Goal: Communication & Community: Answer question/provide support

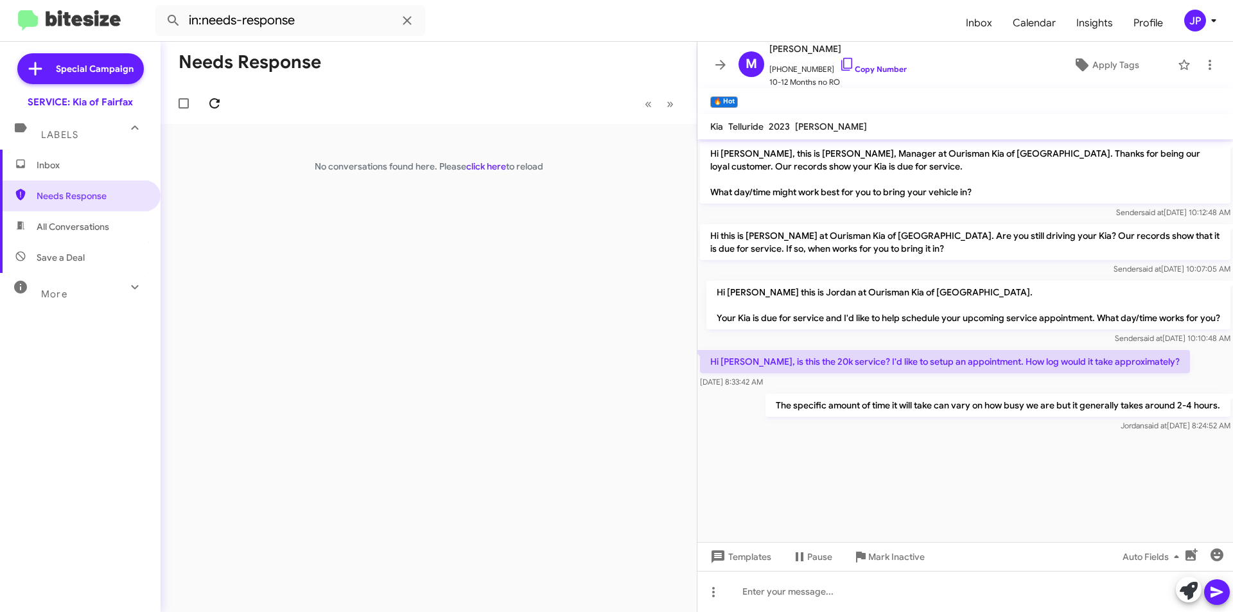
click at [225, 111] on mat-toolbar-row "« Previous » Next" at bounding box center [429, 103] width 536 height 41
click at [225, 110] on span at bounding box center [215, 103] width 26 height 15
click at [564, 152] on div "[PERSON_NAME] 🔥 Hot Needs Response How do I book a time 14 minutes ago" at bounding box center [429, 145] width 516 height 26
click at [409, 121] on mat-toolbar-row "« Previous » Next" at bounding box center [429, 103] width 536 height 41
click at [400, 167] on div "Needs Response « Previous » Next [PERSON_NAME] 🔥 Hot Needs Response How do I bo…" at bounding box center [429, 327] width 536 height 570
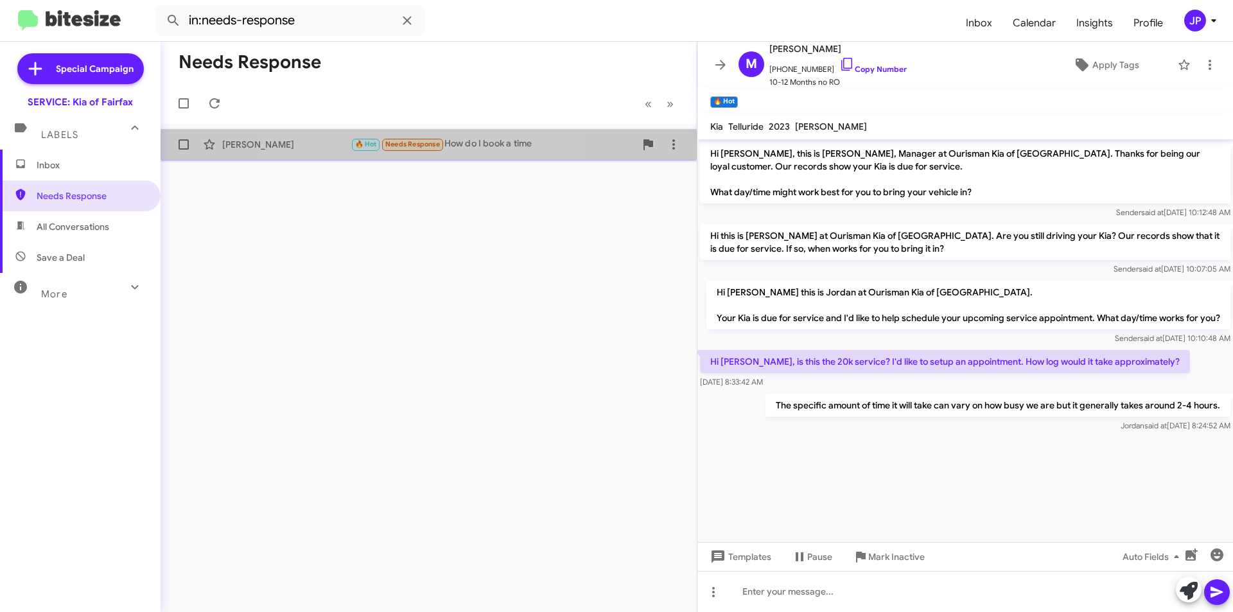
click at [396, 152] on span "🔥 Hot Needs Response" at bounding box center [398, 144] width 94 height 15
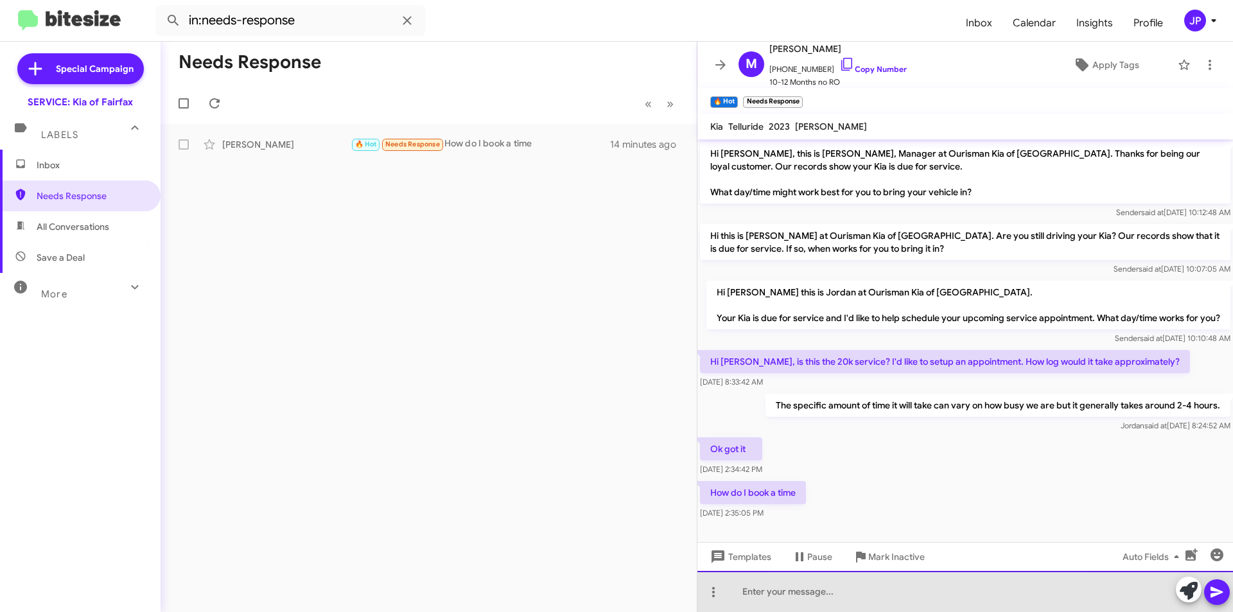
click at [917, 599] on div at bounding box center [966, 591] width 536 height 41
click at [985, 578] on div "Id be happy to set you up with an appointment" at bounding box center [966, 591] width 536 height 41
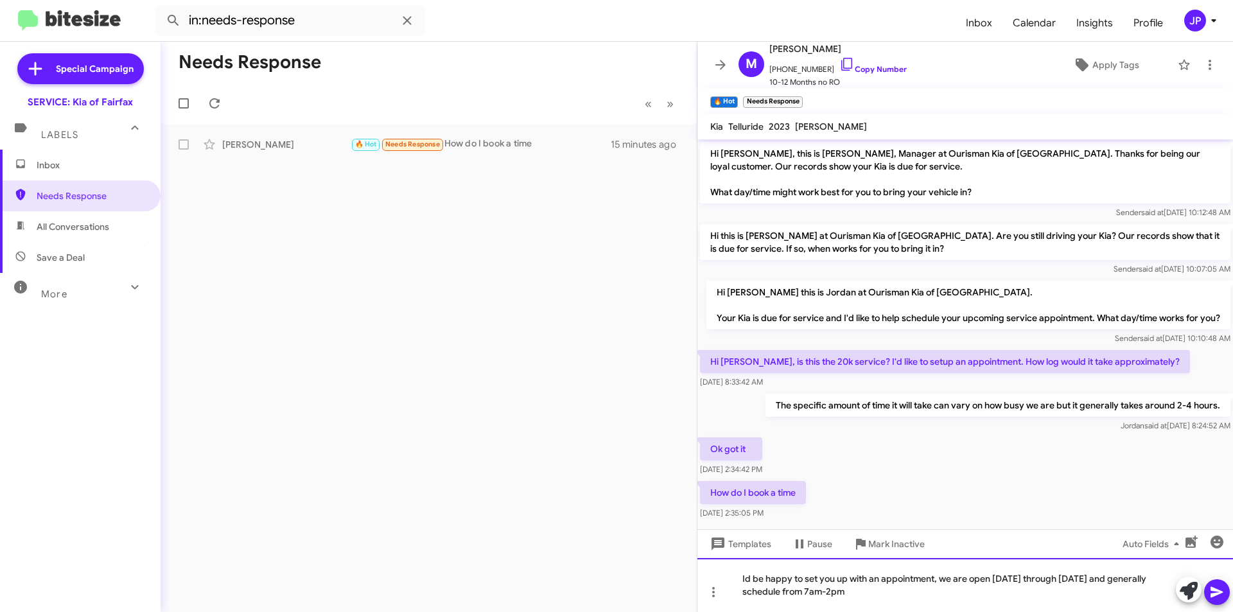
click at [924, 608] on div "Id be happy to set you up with an appointment, we are open Monday through Satur…" at bounding box center [966, 585] width 536 height 54
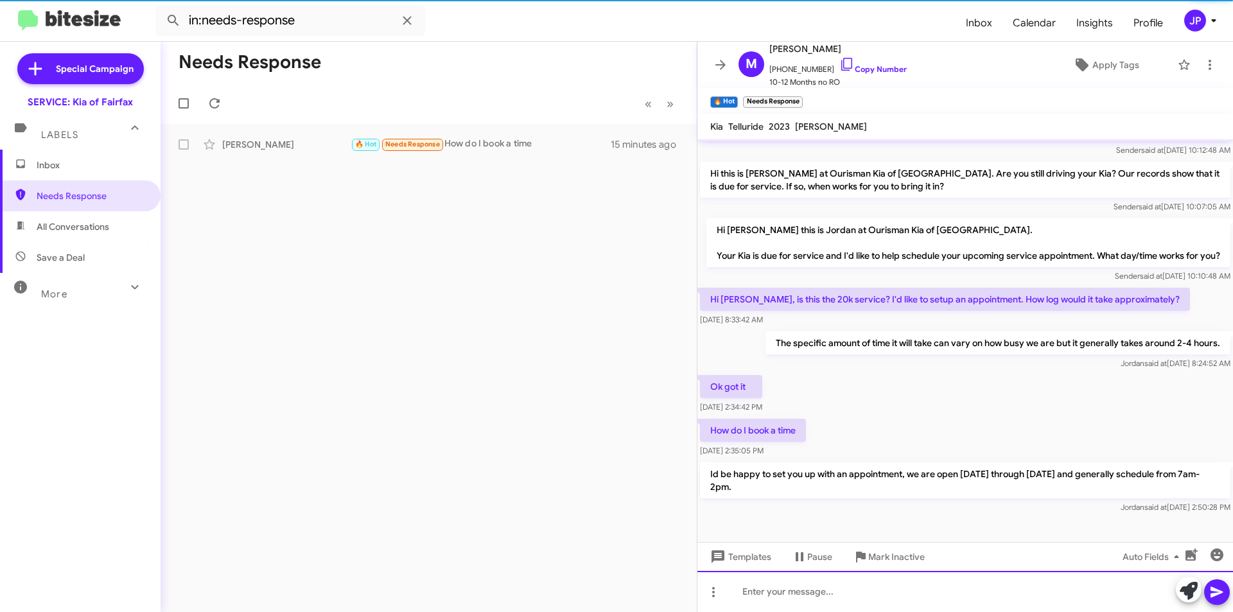
scroll to position [75, 0]
